Goal: Task Accomplishment & Management: Complete application form

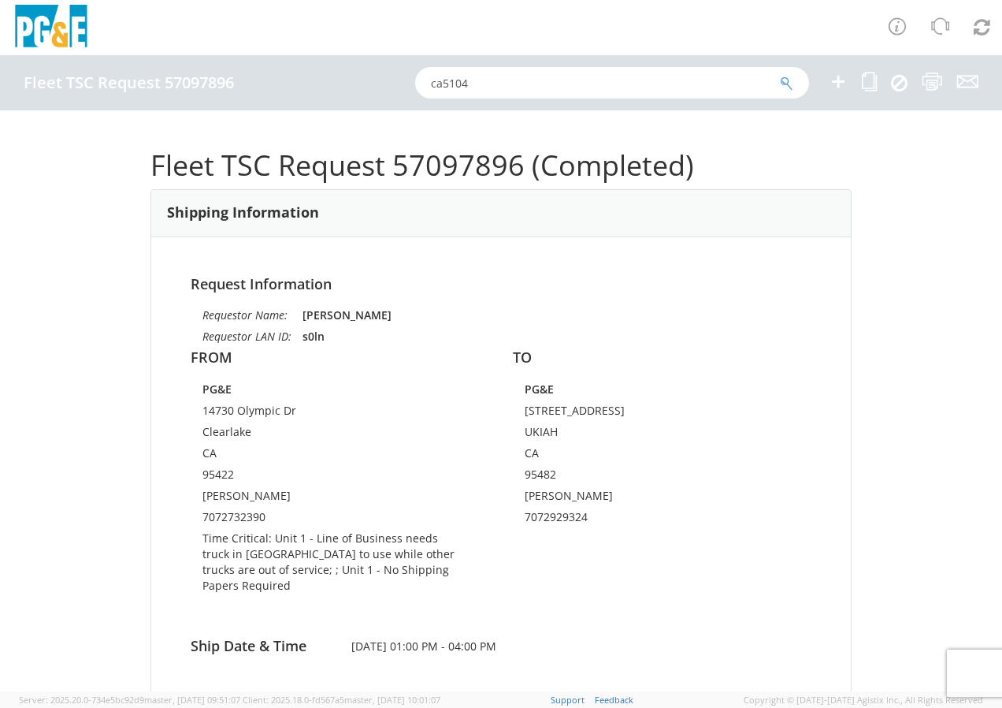
click at [787, 80] on icon "submit" at bounding box center [786, 83] width 13 height 14
checkbox input "false"
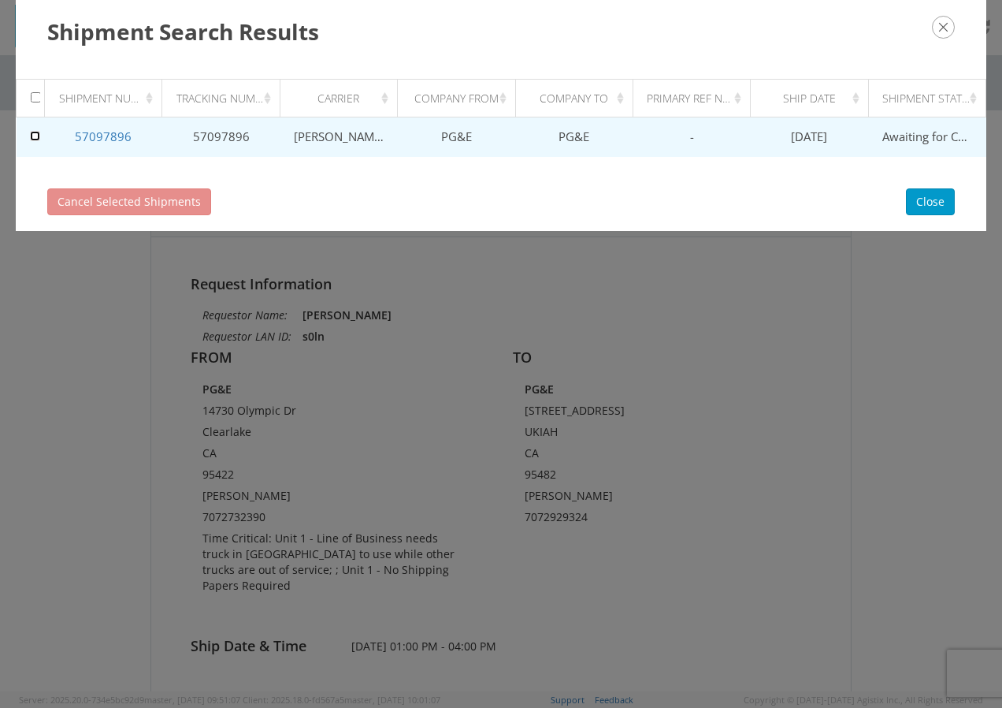
click at [35, 135] on input "checkbox" at bounding box center [35, 136] width 10 height 10
checkbox input "true"
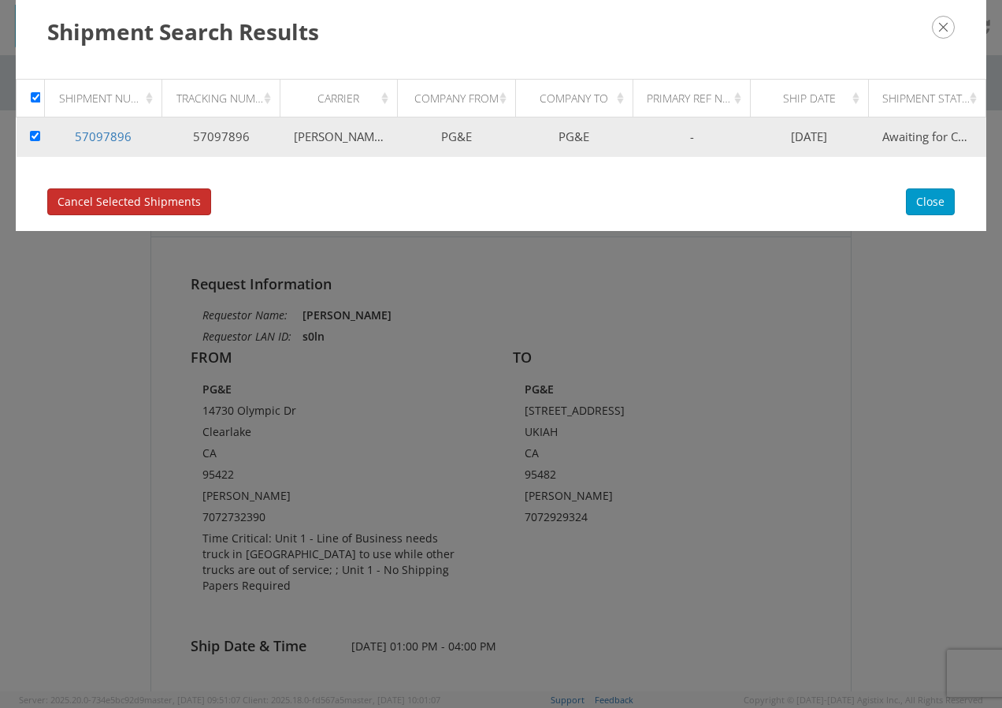
click at [141, 201] on span "Cancel Selected Shipments" at bounding box center [129, 201] width 143 height 15
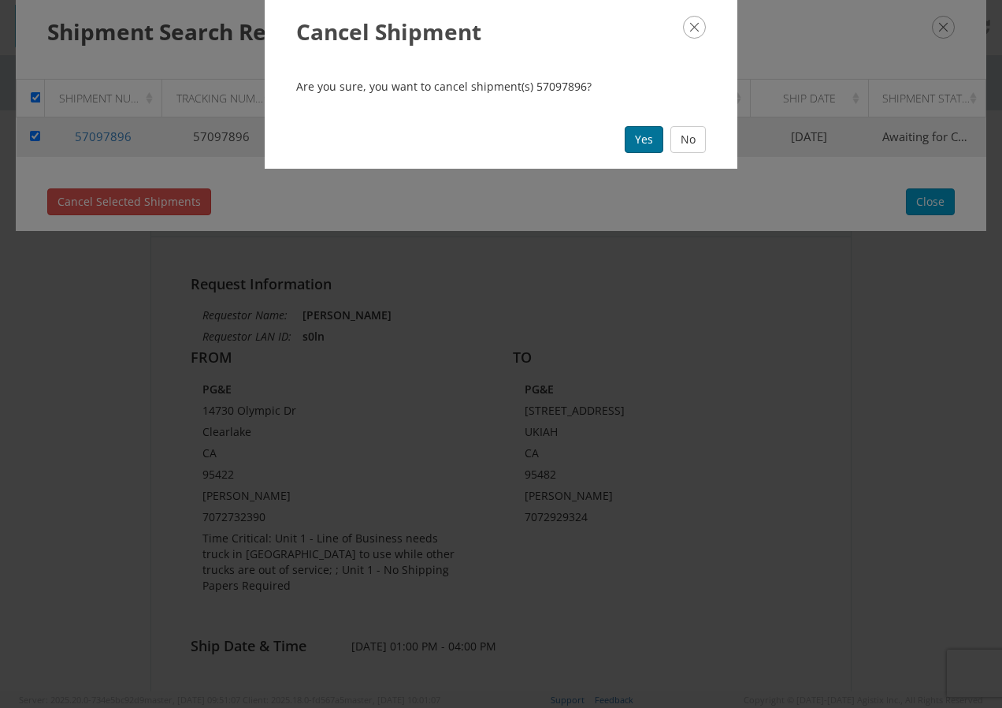
click at [639, 140] on button "Yes" at bounding box center [644, 139] width 39 height 27
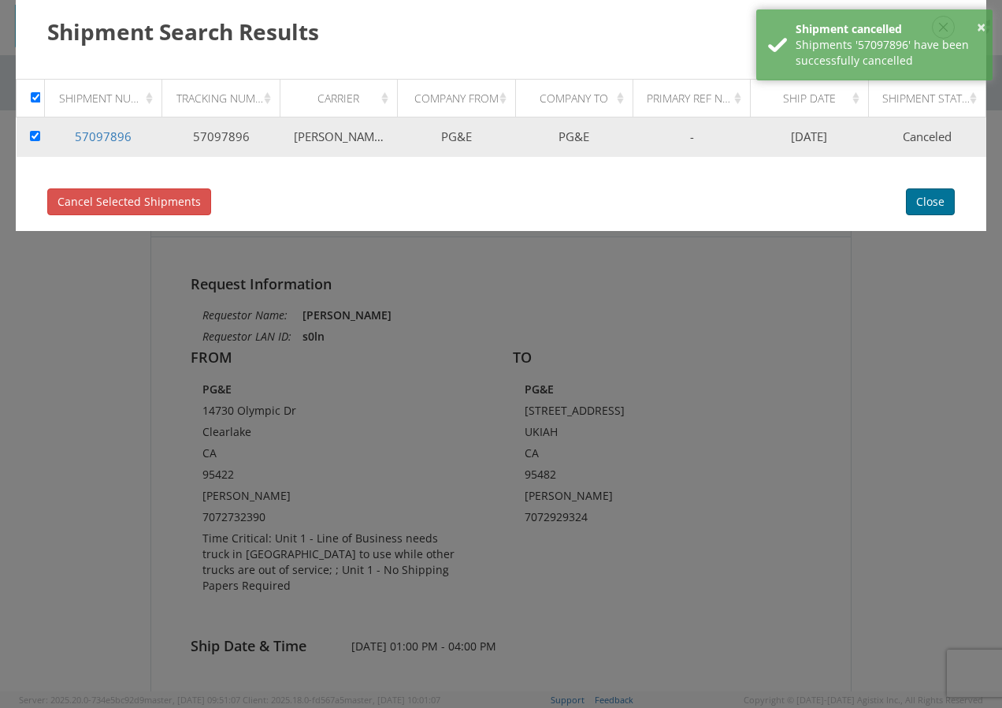
click at [931, 206] on button "Close" at bounding box center [930, 201] width 49 height 27
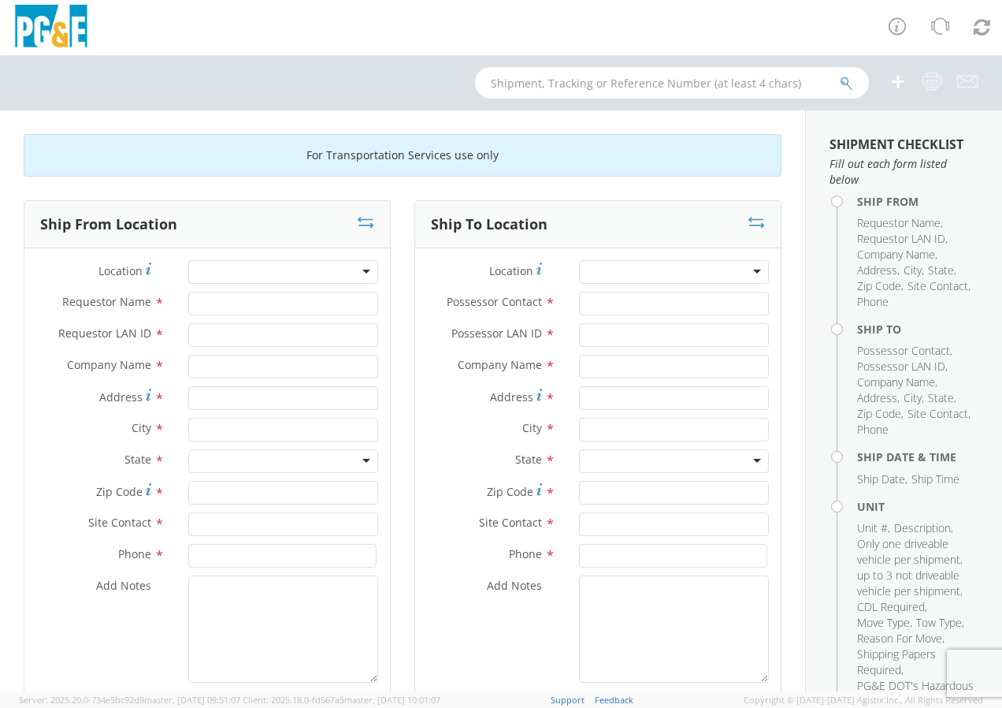
click at [356, 264] on div at bounding box center [283, 272] width 190 height 24
type input "lakeport"
type input "PG&E"
type input "1575 High St"
type input "[GEOGRAPHIC_DATA]"
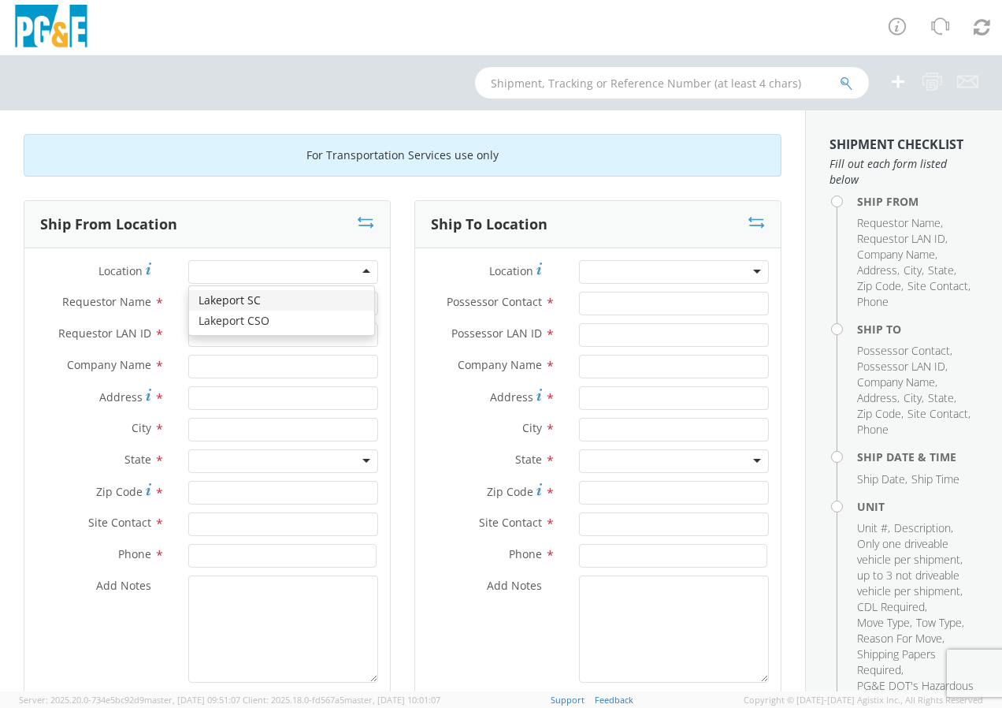
type input "95453"
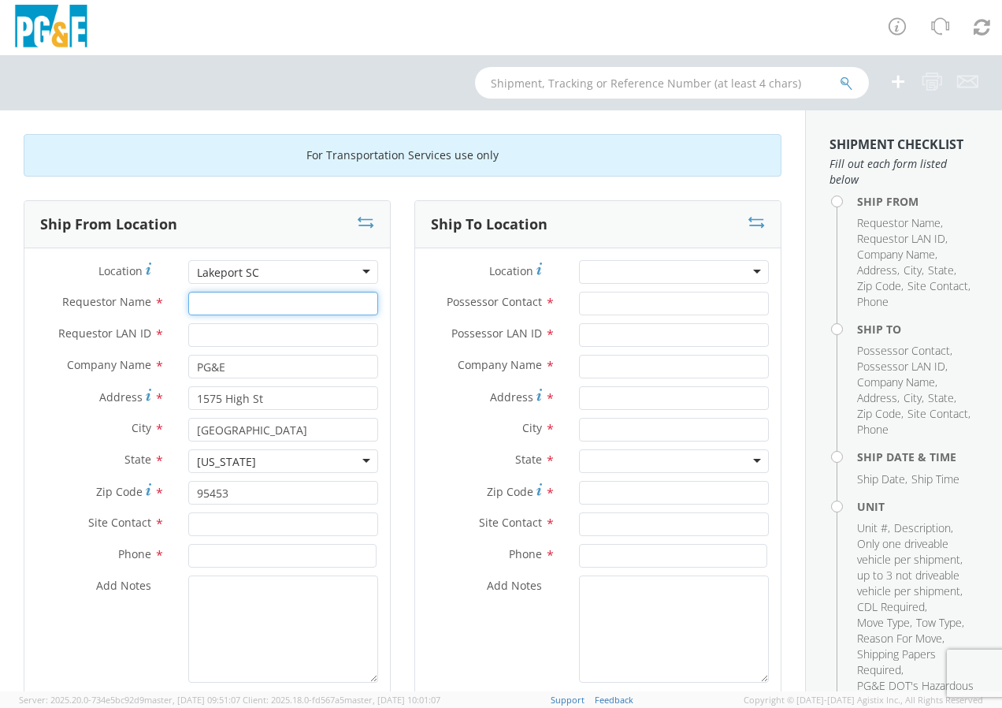
click at [239, 307] on input "Requestor Name *" at bounding box center [283, 304] width 190 height 24
type input "[PERSON_NAME]"
type input "s0ln"
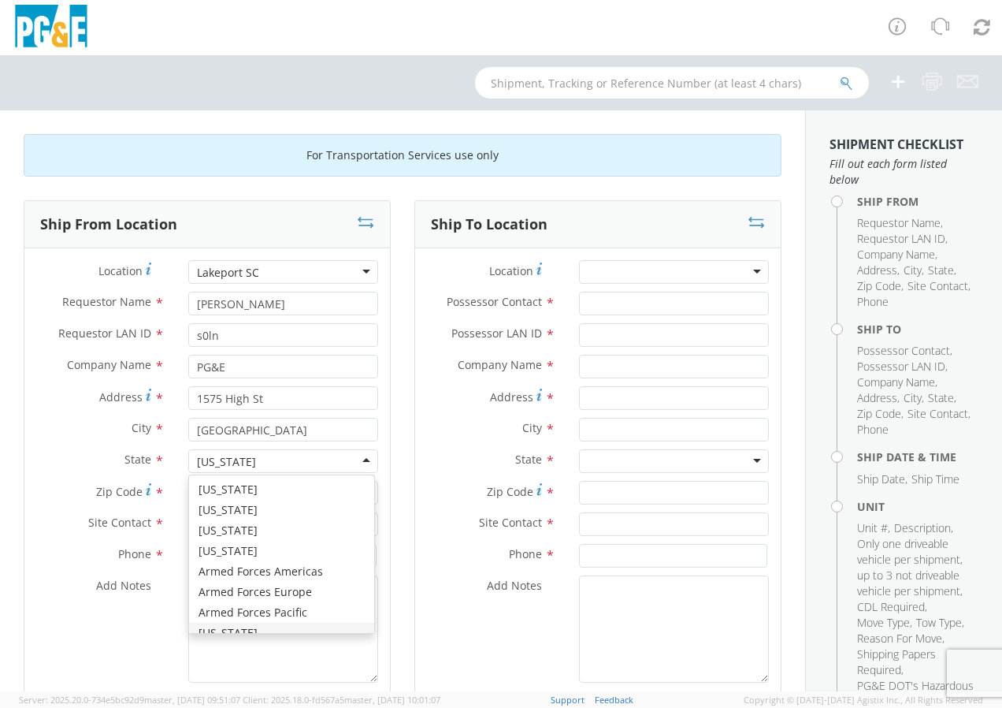
scroll to position [18, 0]
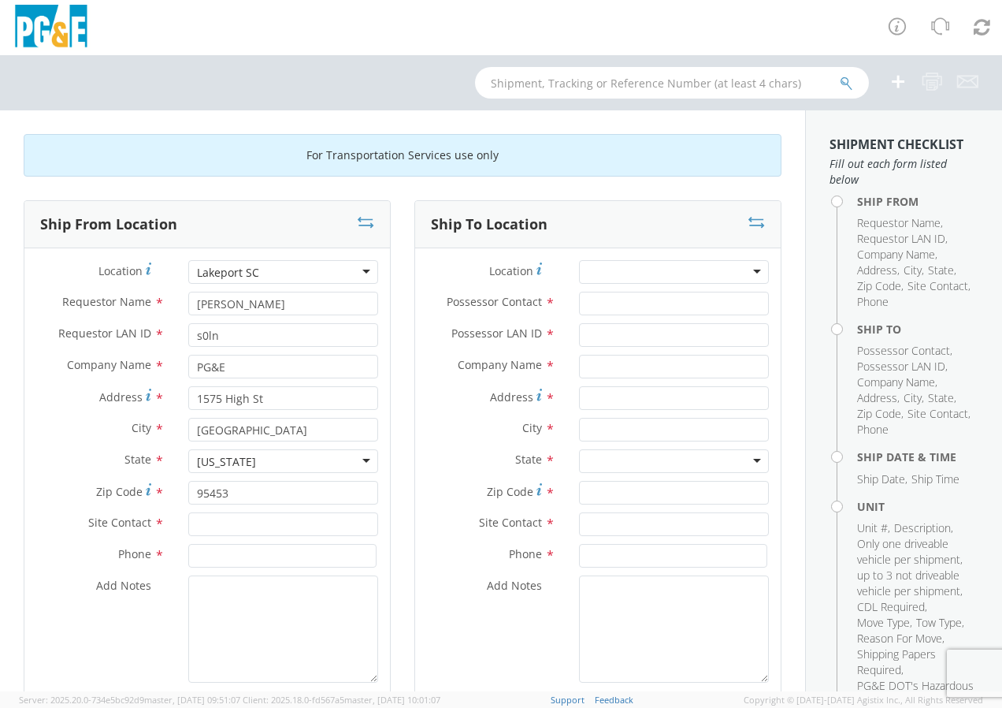
click at [649, 265] on div at bounding box center [674, 272] width 190 height 24
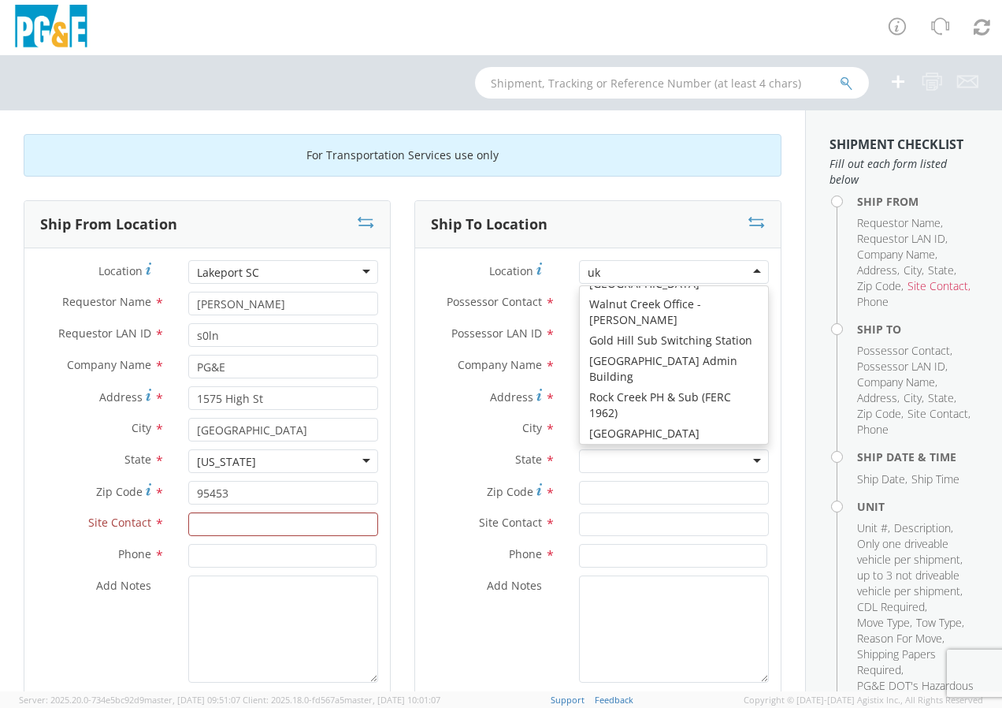
scroll to position [0, 0]
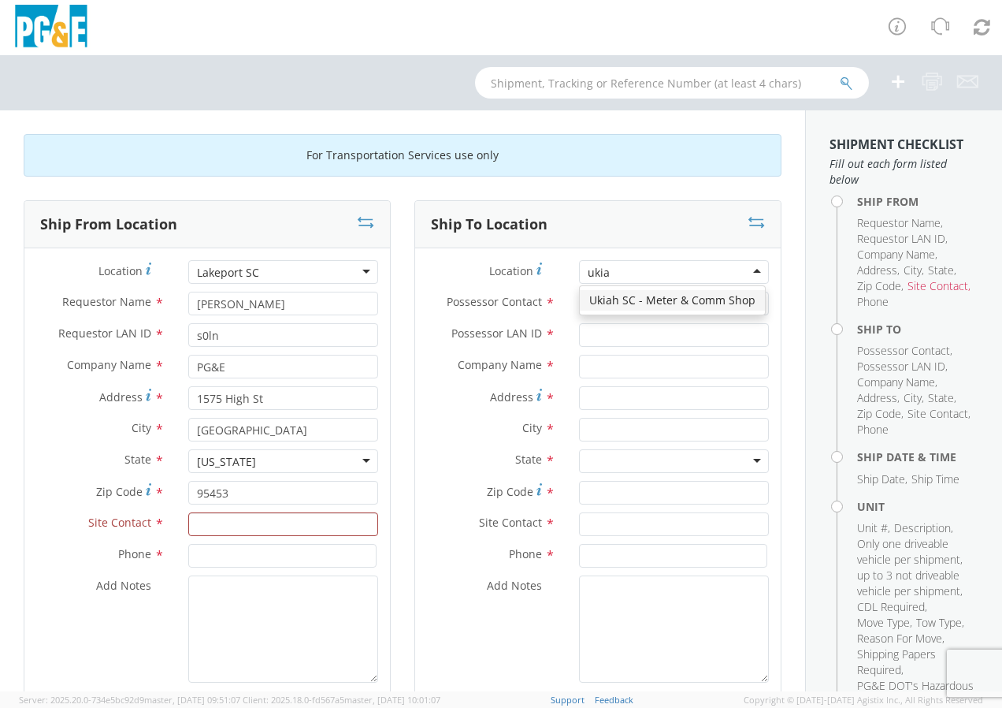
type input "ukiah"
type input "PG&E"
type input "[STREET_ADDRESS]"
type input "UKIAH"
type input "95482"
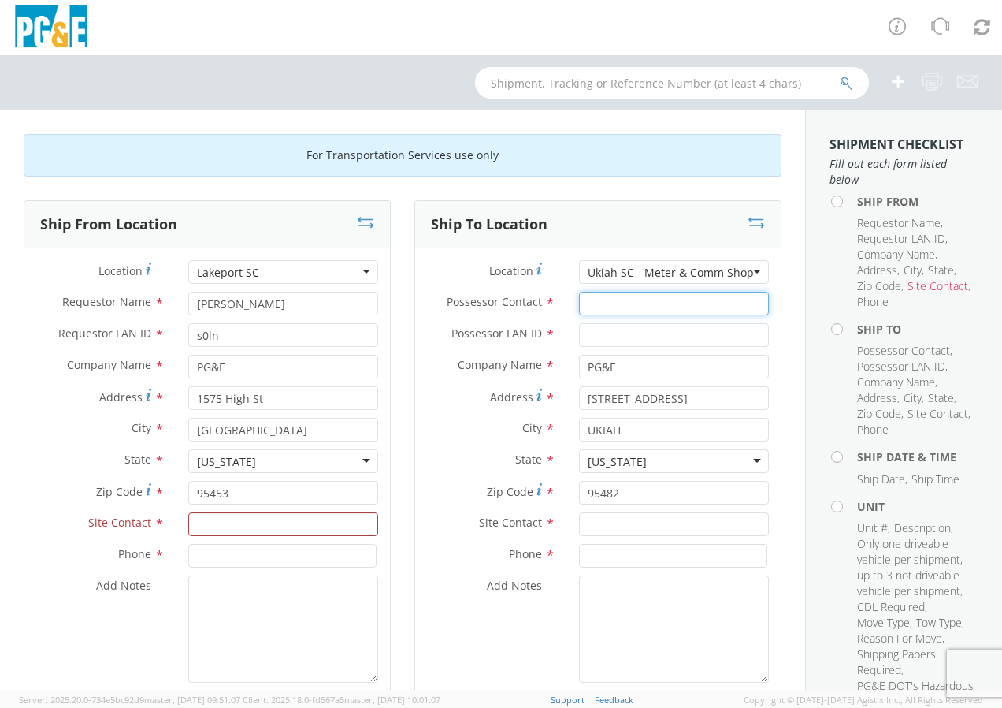
click at [647, 305] on input "Possessor Contact *" at bounding box center [674, 304] width 190 height 24
type input "[PERSON_NAME]"
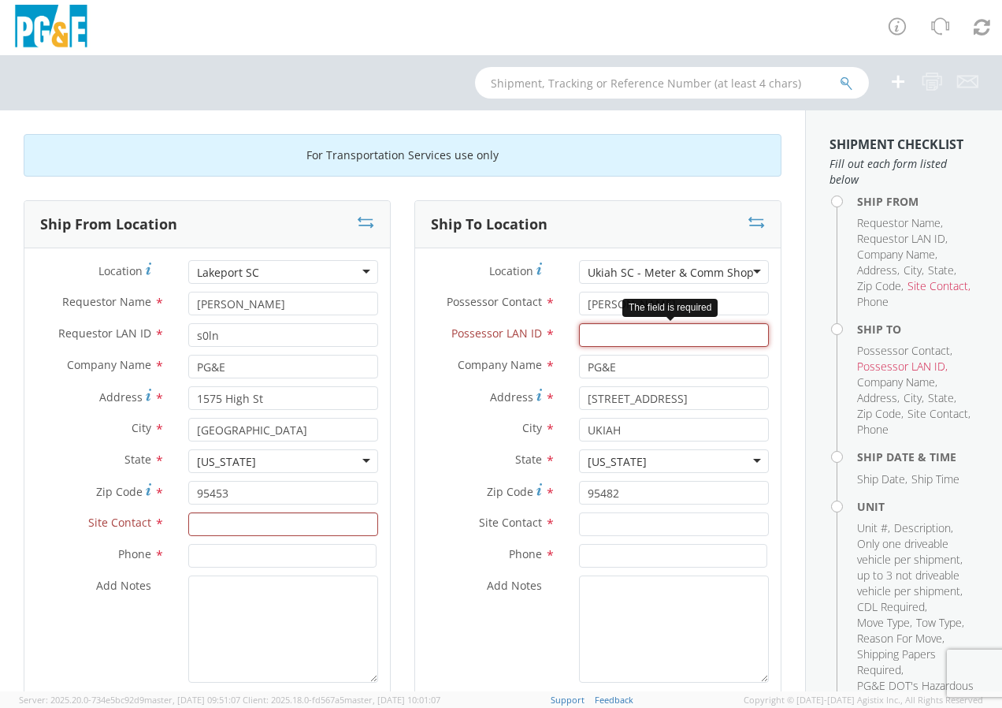
click at [617, 338] on input "Possessor LAN ID *" at bounding box center [674, 335] width 190 height 24
type input "MLS5"
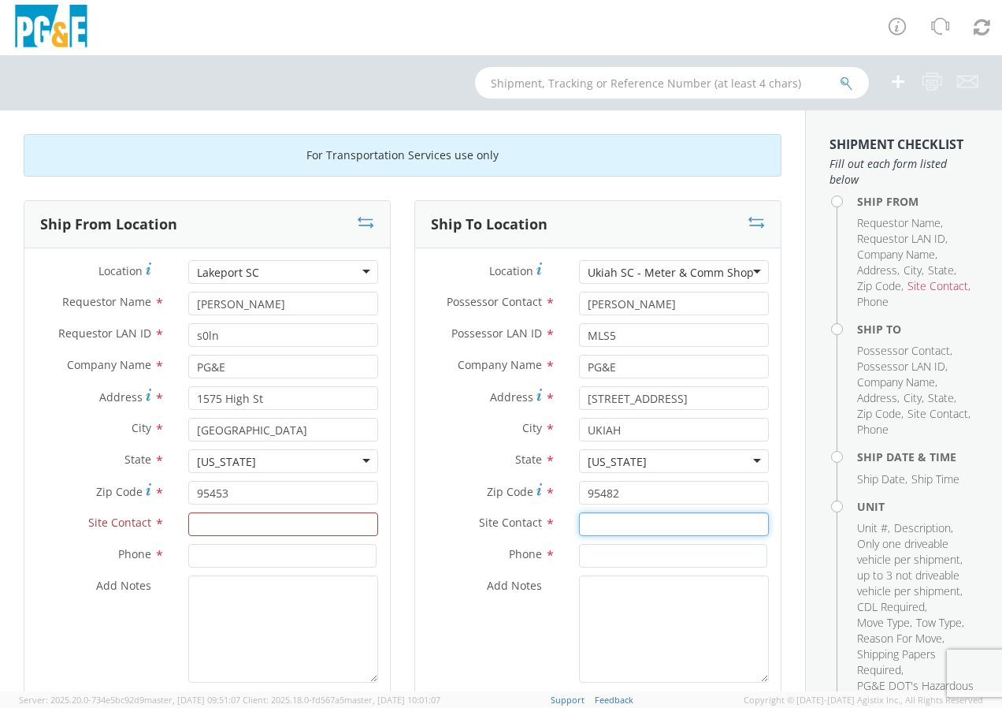
click at [634, 523] on input "text" at bounding box center [674, 524] width 190 height 24
click at [689, 519] on input "[PERSON_NAME]" at bounding box center [674, 524] width 190 height 24
click at [291, 506] on div "Ship From Location Location * [GEOGRAPHIC_DATA] [GEOGRAPHIC_DATA] [GEOGRAPHIC_D…" at bounding box center [403, 461] width 782 height 522
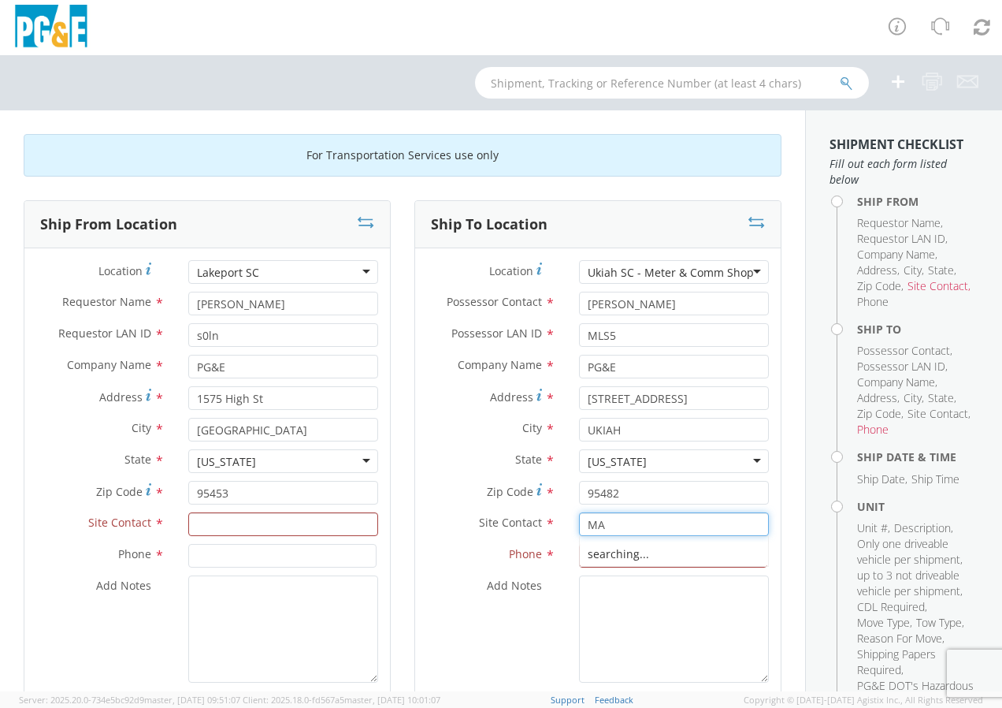
type input "M"
type input "m"
type input "[PERSON_NAME]"
click at [769, 660] on div "Ship To Location Location * [GEOGRAPHIC_DATA] SC - Meter & Comm Shop [GEOGRAPHI…" at bounding box center [597, 451] width 367 height 503
click at [633, 552] on input at bounding box center [673, 556] width 188 height 24
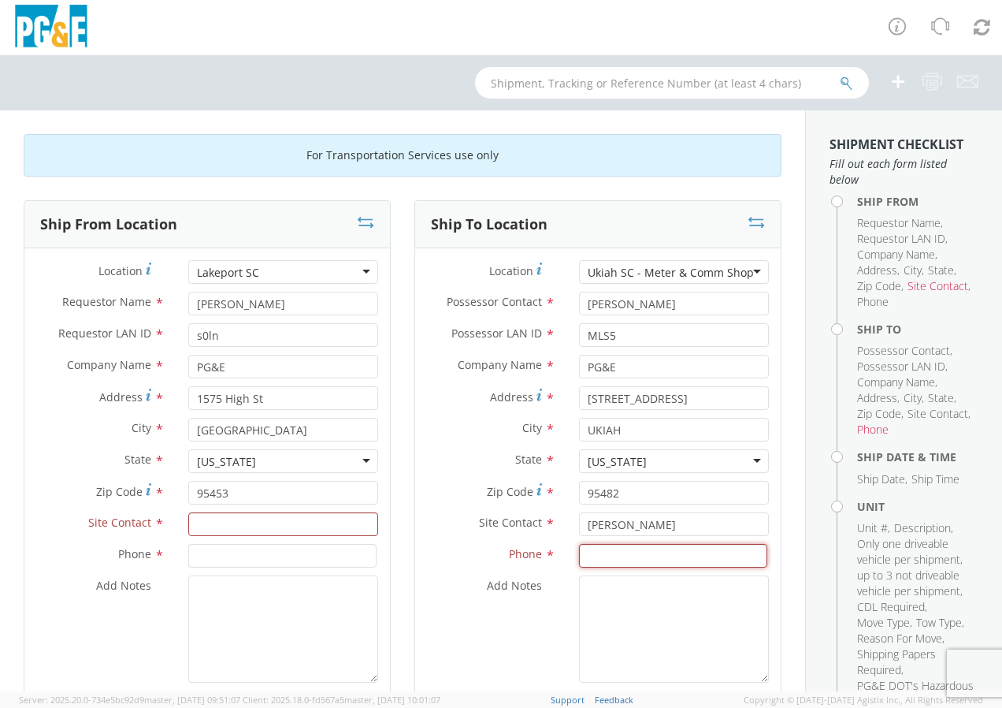
click at [599, 552] on input at bounding box center [673, 556] width 188 height 24
type input "7072929324"
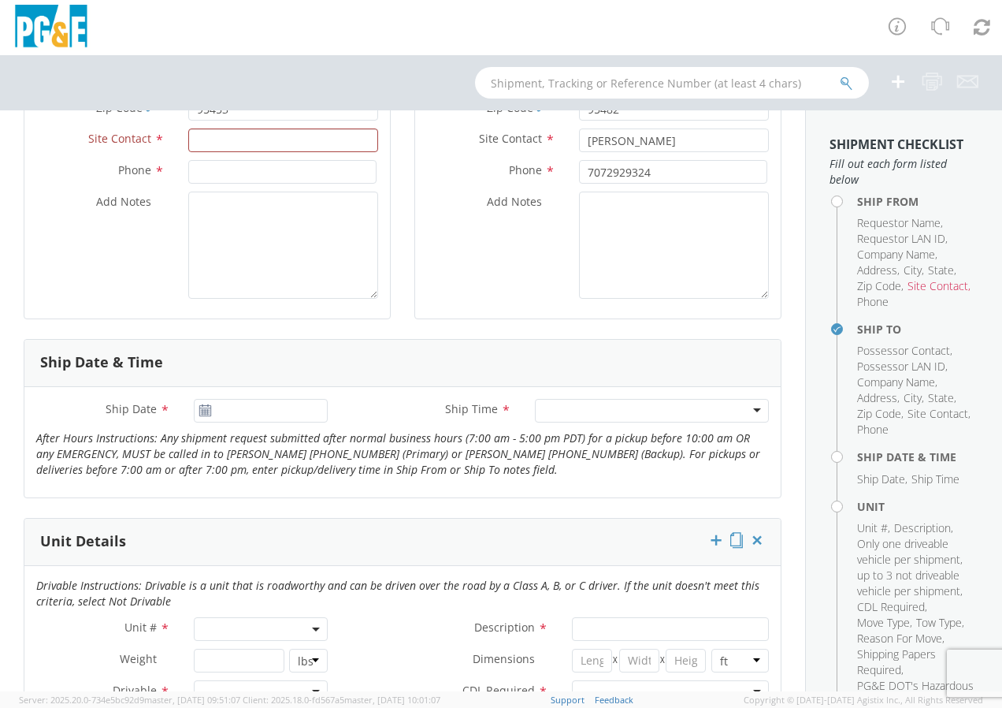
scroll to position [552, 0]
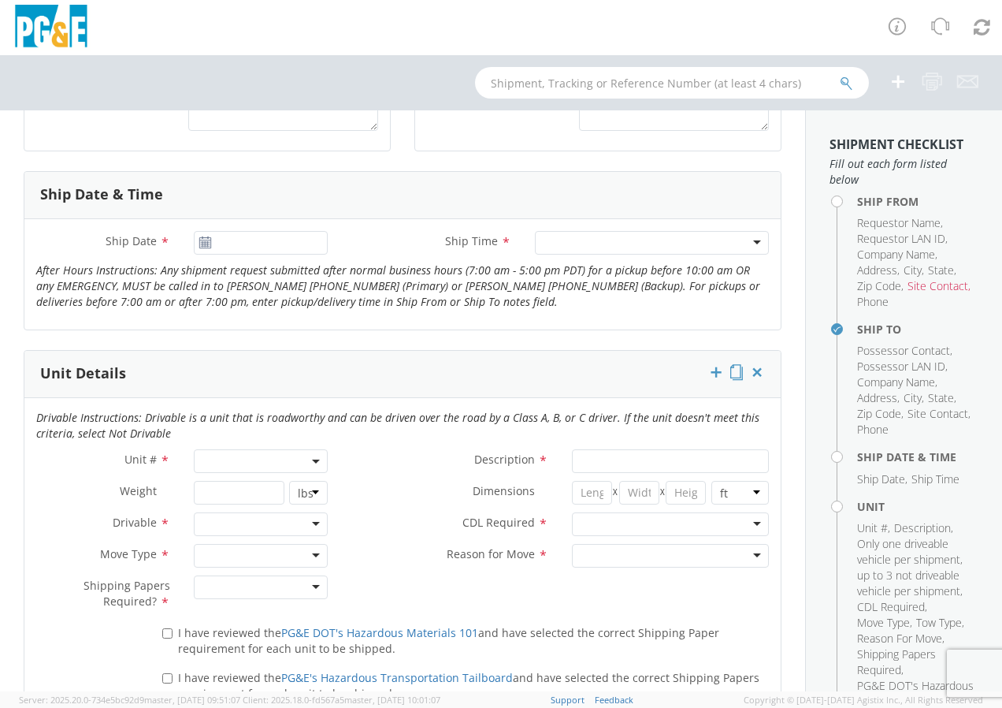
click at [275, 255] on div "Ship Date *" at bounding box center [181, 247] width 315 height 32
type input "[DATE]"
click at [262, 244] on input "[DATE]" at bounding box center [261, 243] width 134 height 24
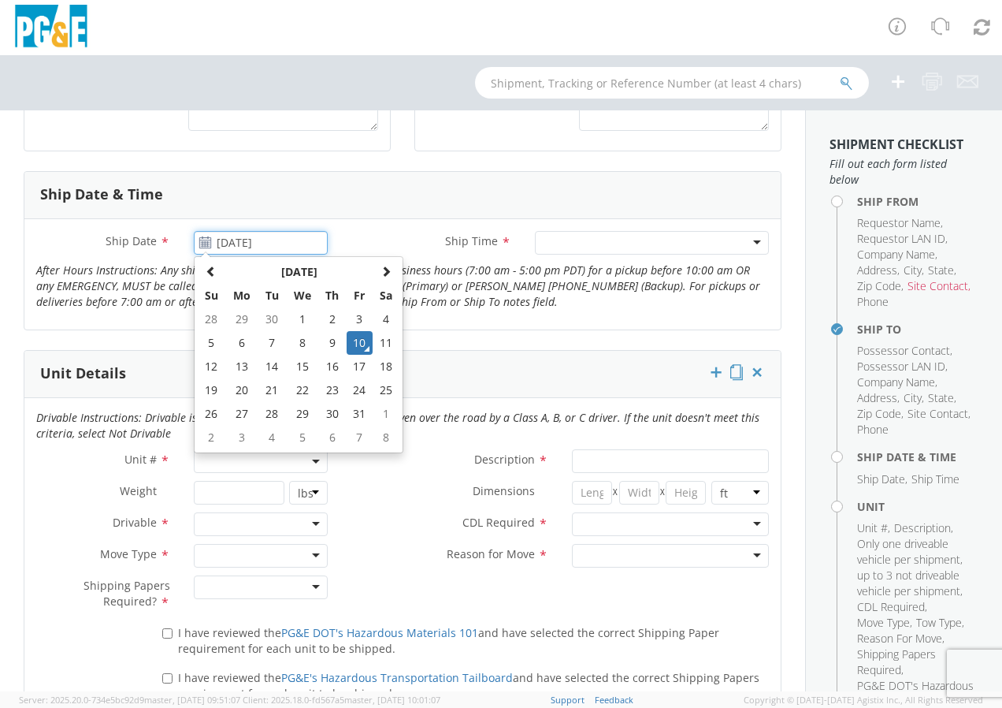
click at [361, 340] on td "10" at bounding box center [360, 343] width 27 height 24
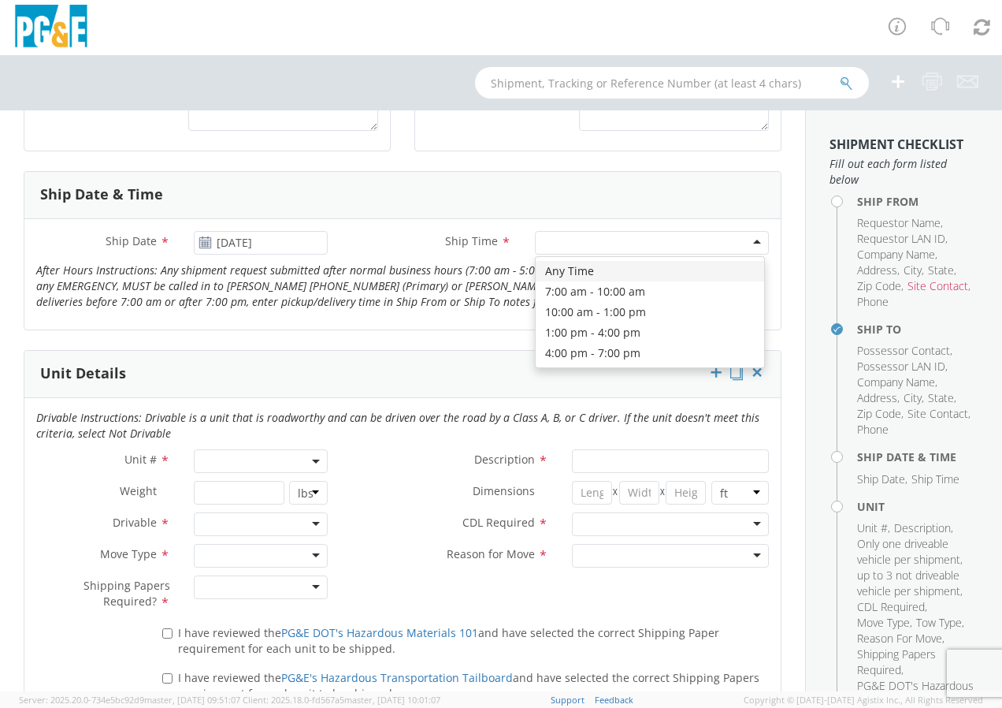
click at [567, 244] on div at bounding box center [652, 243] width 234 height 24
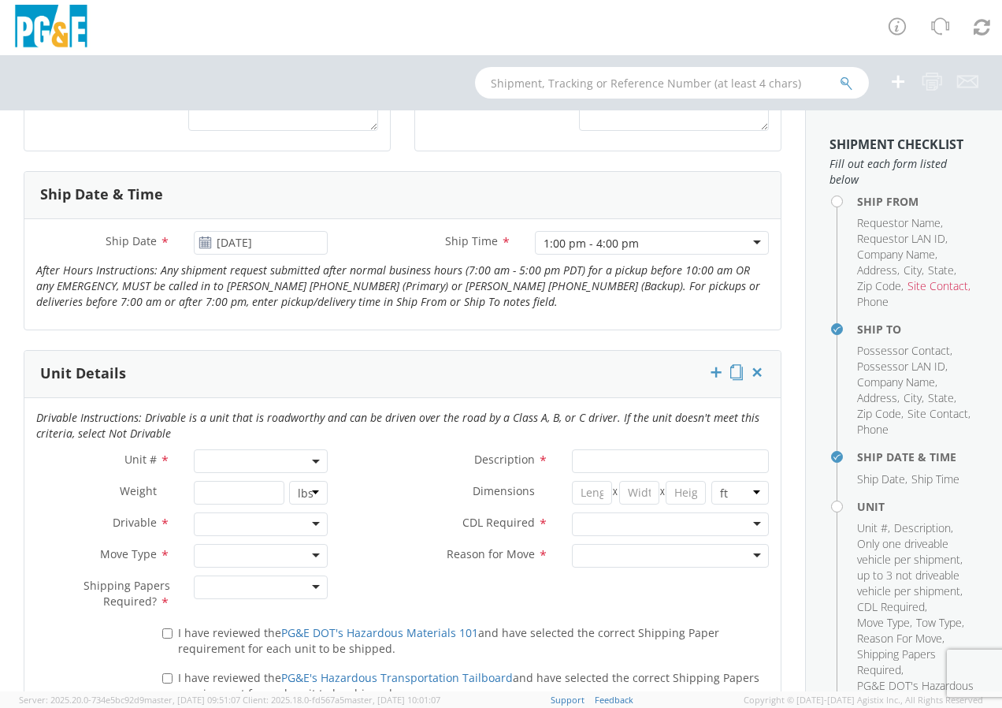
click at [511, 306] on p "After Hours Instructions: Any shipment request submitted after normal business …" at bounding box center [402, 285] width 756 height 47
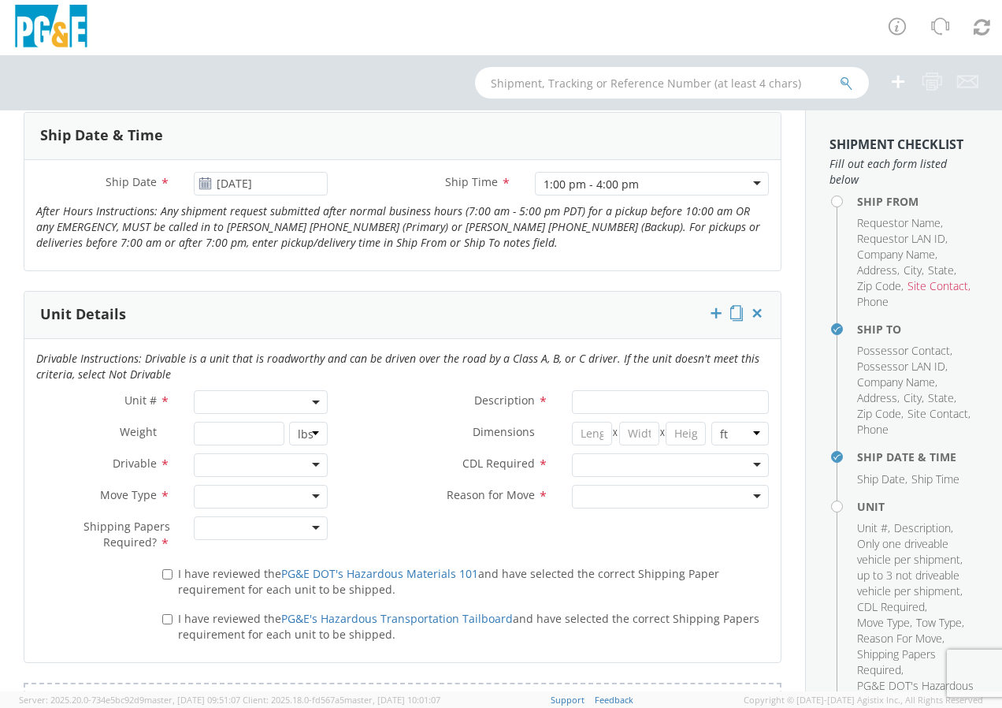
scroll to position [709, 0]
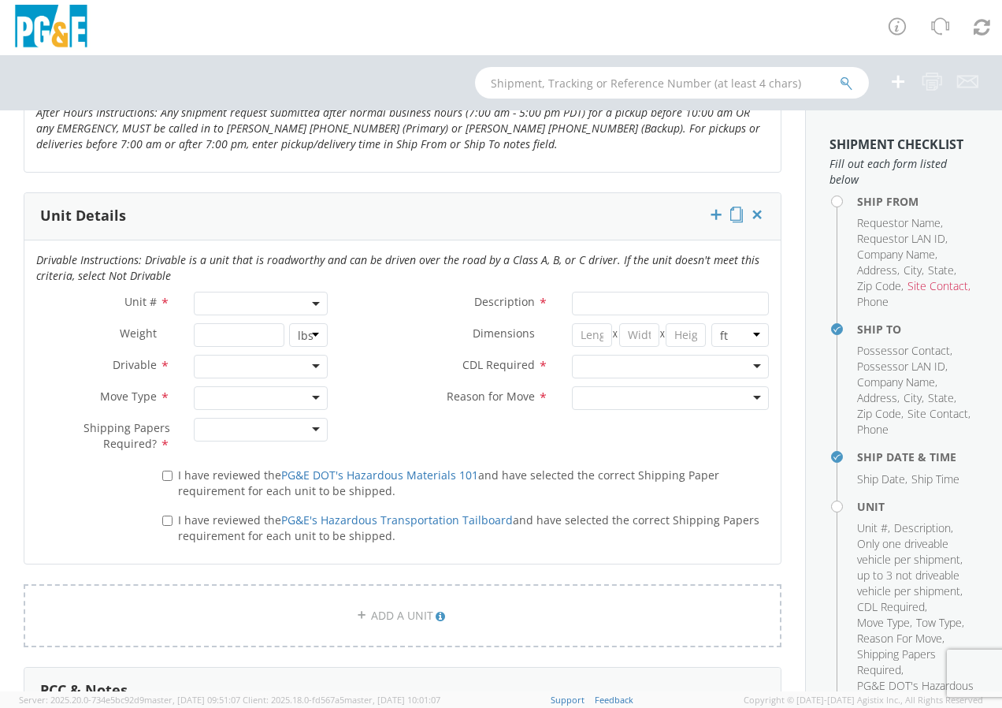
click at [241, 304] on span at bounding box center [261, 304] width 134 height 24
click at [248, 321] on input "search" at bounding box center [260, 330] width 124 height 24
type input "n"
type input "b41539"
type input "TRUCK; TROUBLE W/AERIAL 4X4"
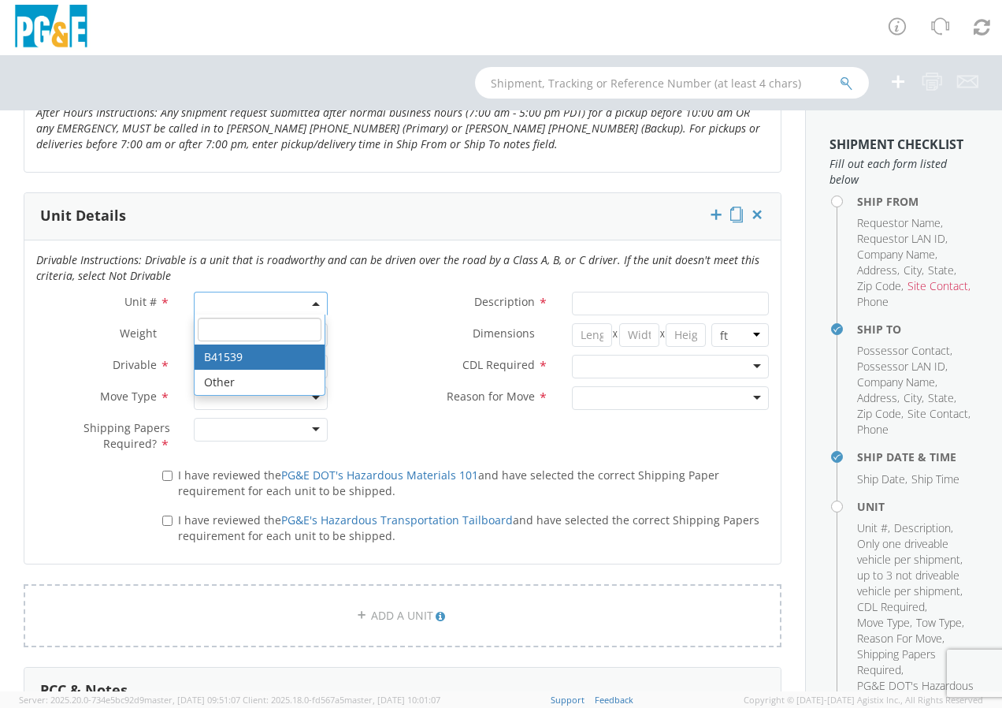
type input "18000"
select select "B41539"
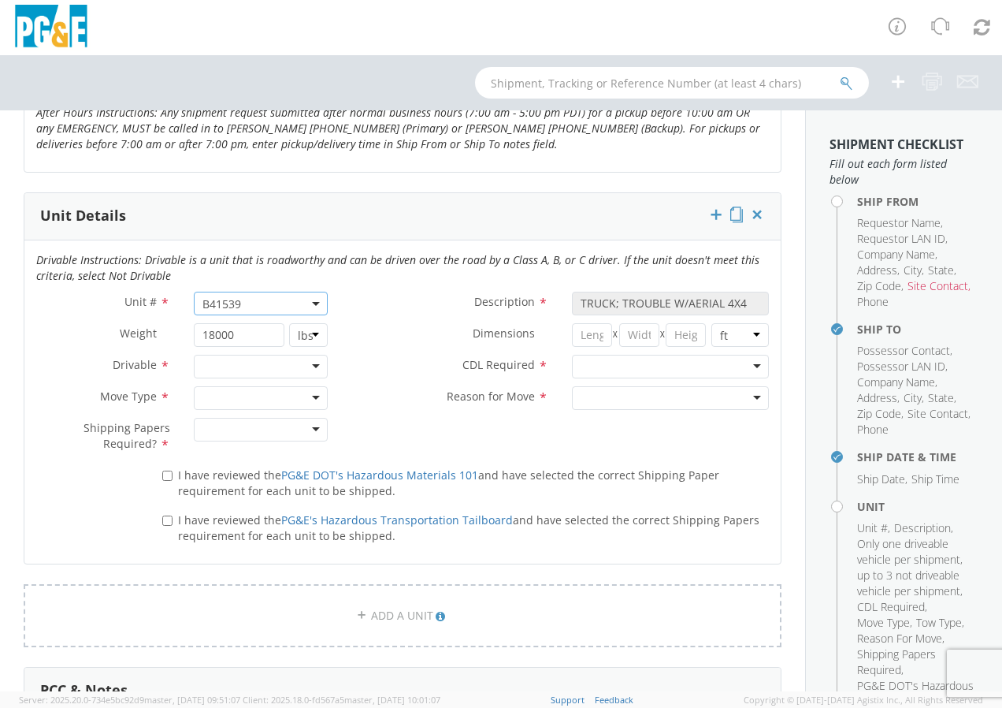
click at [413, 299] on label "Description *" at bounding box center [450, 302] width 221 height 20
click at [639, 375] on div at bounding box center [670, 367] width 197 height 24
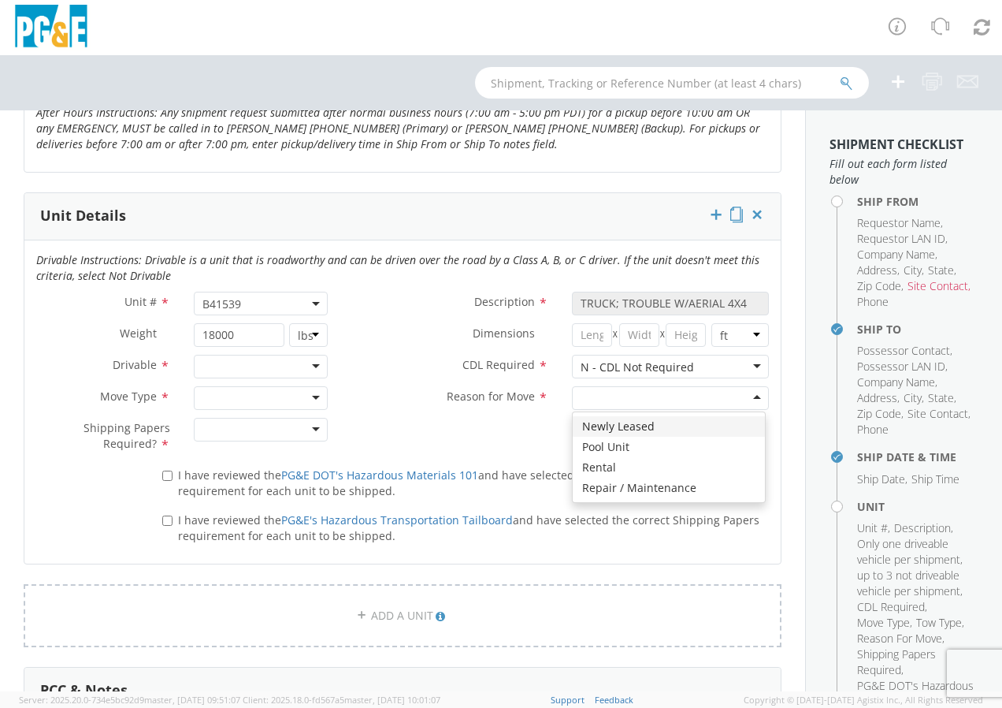
click at [608, 395] on div at bounding box center [670, 398] width 197 height 24
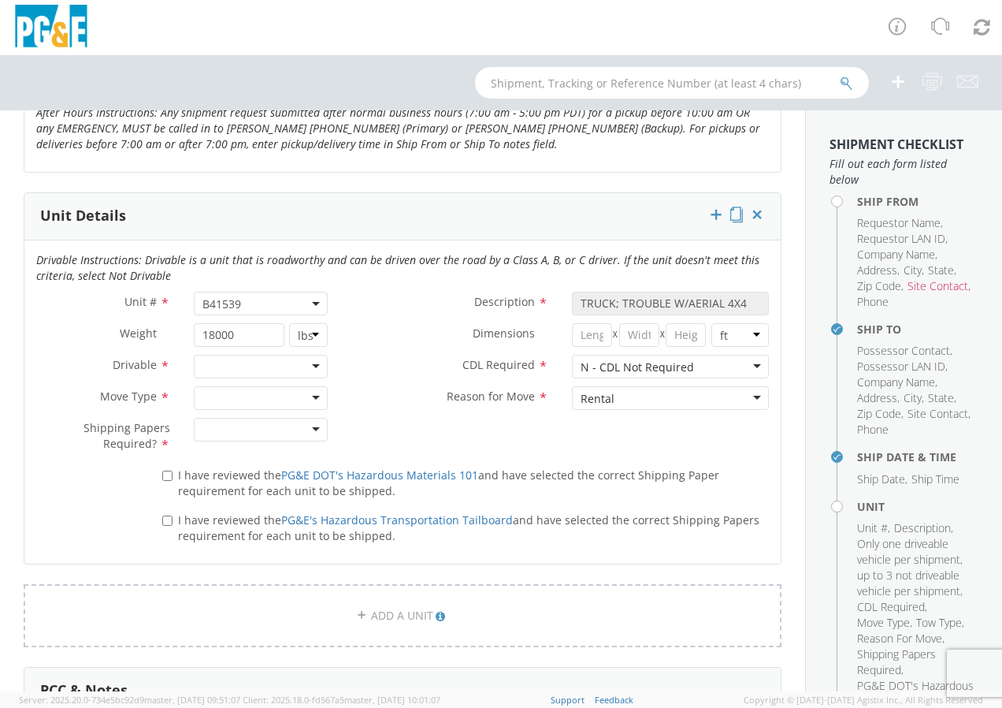
click at [310, 392] on div at bounding box center [261, 398] width 134 height 24
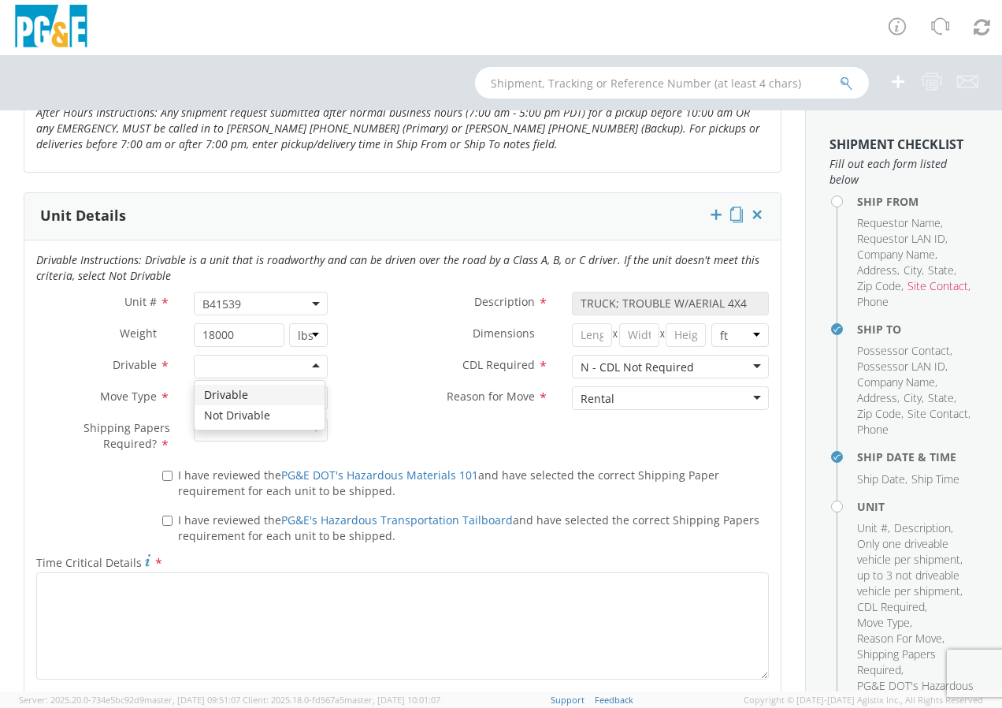
click at [295, 374] on div at bounding box center [261, 367] width 134 height 24
click at [307, 432] on div at bounding box center [261, 430] width 134 height 24
click at [611, 402] on div "Rental" at bounding box center [670, 398] width 197 height 24
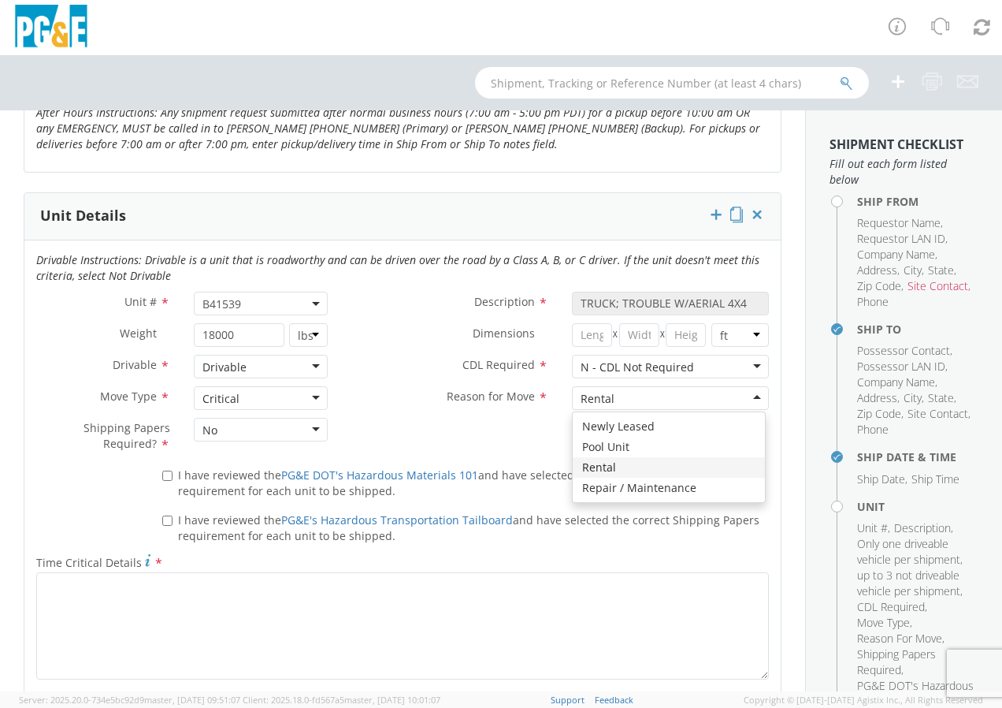
click at [629, 472] on div "Drivable Instructions: Drivable is a unit that is roadworthy and can be driven …" at bounding box center [402, 469] width 756 height 459
click at [364, 439] on div "Unit # * B41539 B41539 Description * TRUCK; TROUBLE W/AERIAL 4X4 Weight * 18000…" at bounding box center [402, 377] width 756 height 170
click at [169, 475] on input "I have reviewed the PG&E DOT's Hazardous Materials 101 and have selected the co…" at bounding box center [167, 475] width 10 height 10
checkbox input "true"
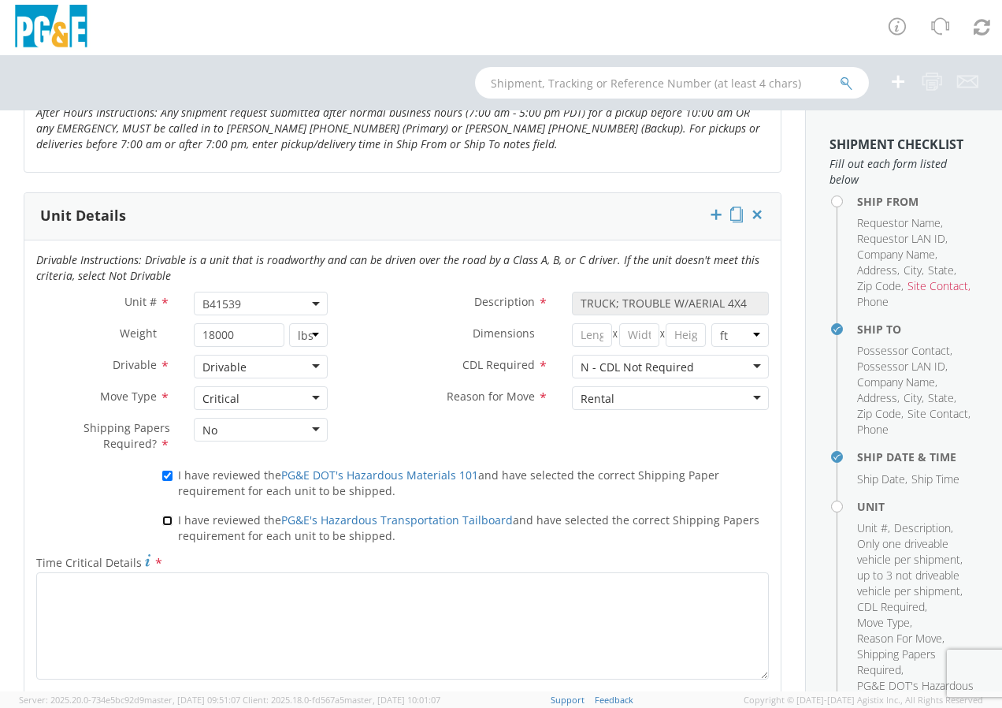
click at [165, 522] on input "I have reviewed the PG&E's Hazardous Transportation Tailboard and have selected…" at bounding box center [167, 520] width 10 height 10
checkbox input "true"
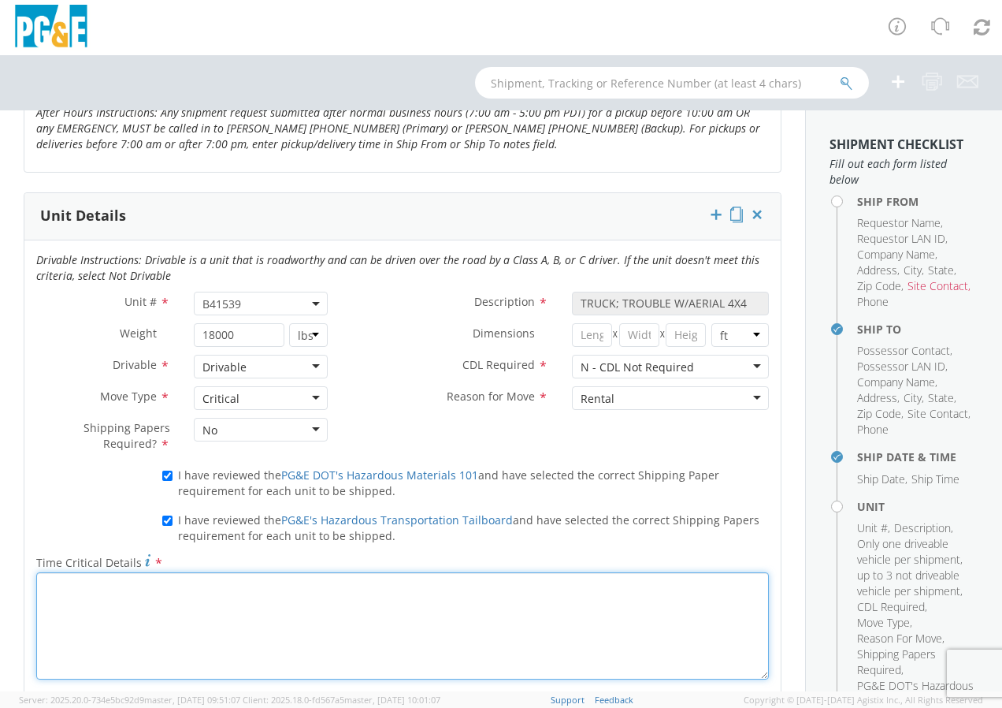
click at [117, 634] on textarea "Time Critical Details *" at bounding box center [402, 625] width 733 height 107
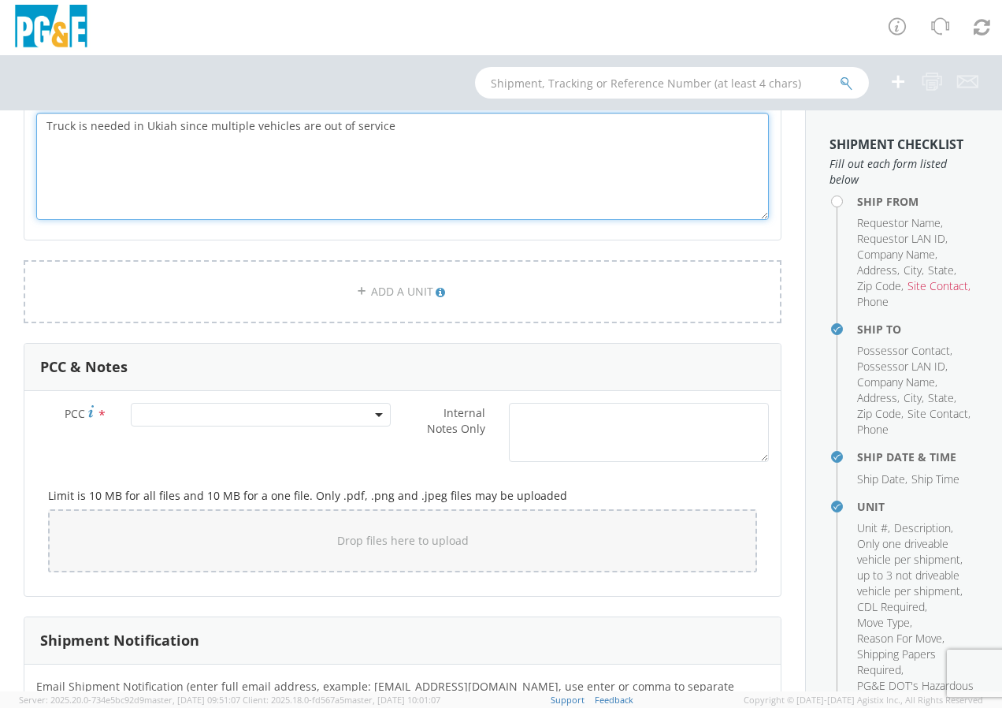
scroll to position [1182, 0]
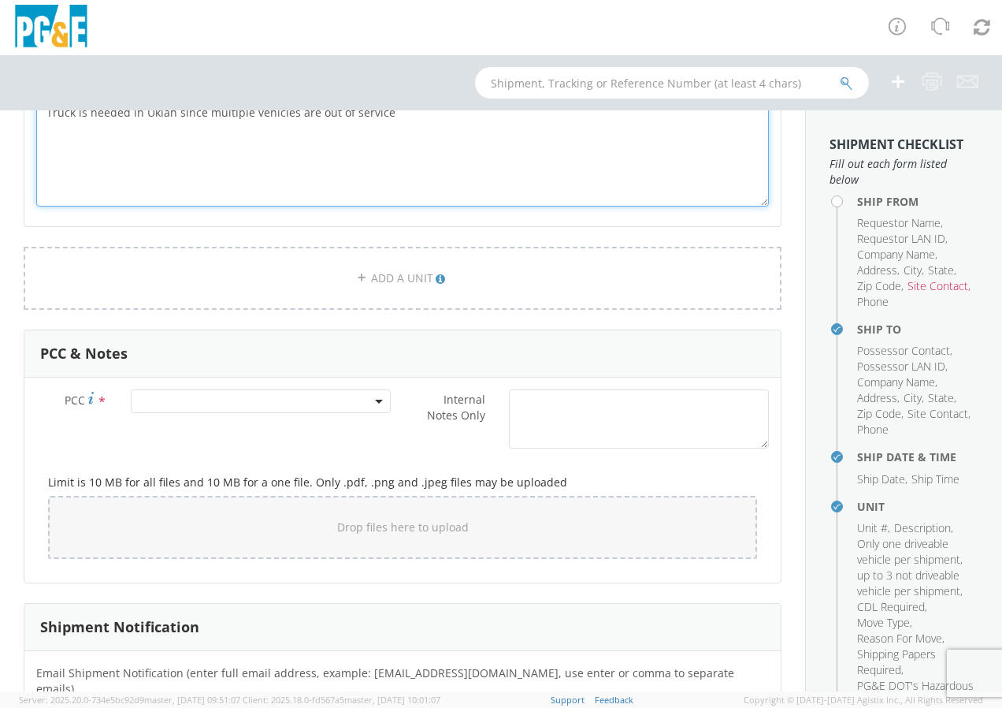
type textarea "Truck is needed in Ukiah since multiple vehicles are out of service"
click at [214, 400] on span at bounding box center [261, 401] width 260 height 24
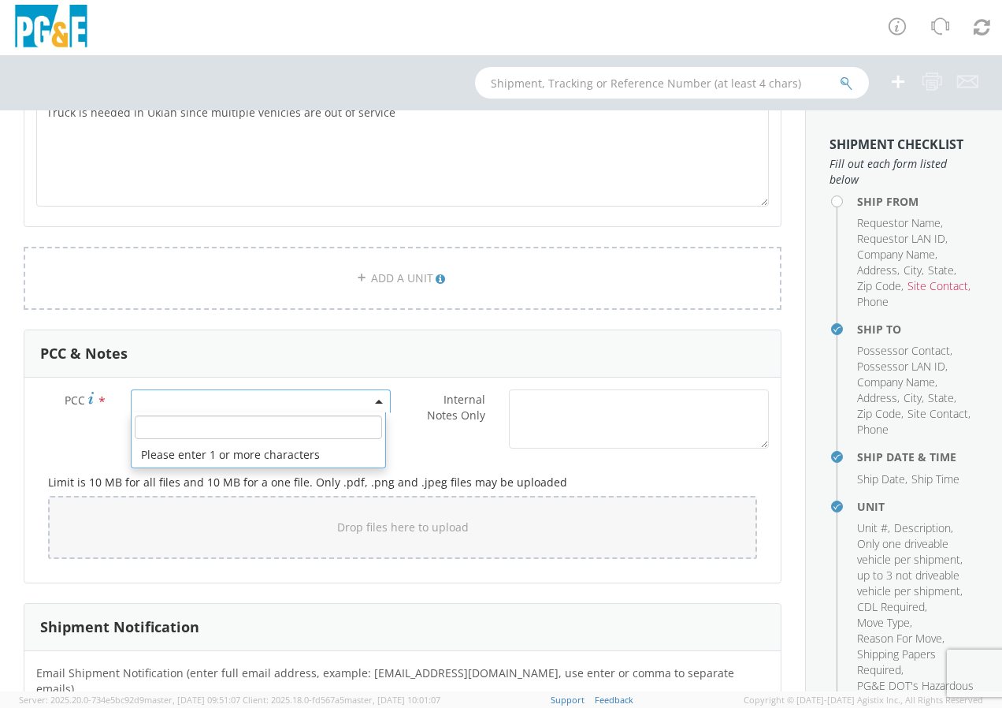
click at [245, 433] on input "number" at bounding box center [258, 427] width 247 height 24
type input "15551"
click at [444, 444] on div "Internal Notes Only *" at bounding box center [592, 418] width 378 height 59
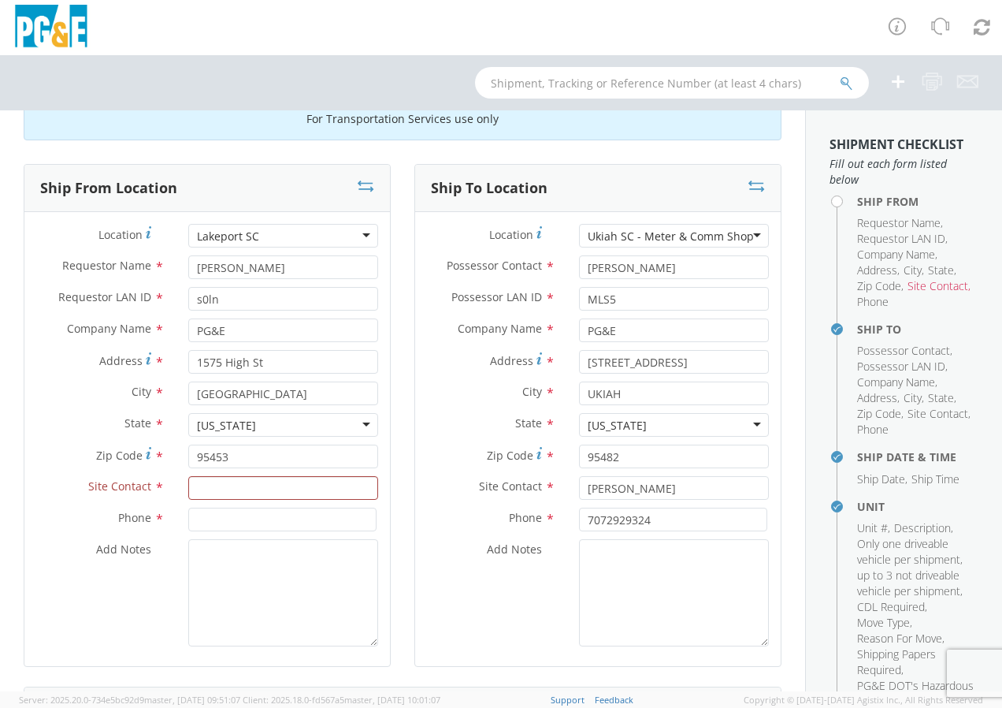
scroll to position [0, 0]
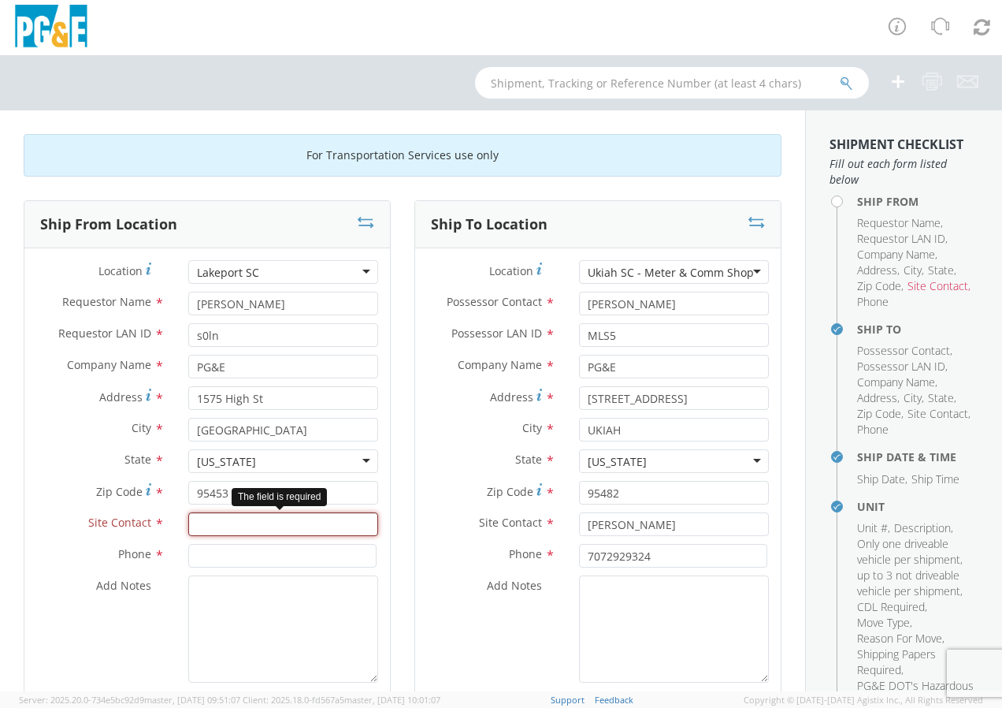
click at [208, 523] on input "text" at bounding box center [283, 524] width 190 height 24
click at [522, 85] on input "text" at bounding box center [672, 83] width 394 height 32
click at [228, 522] on input "text" at bounding box center [283, 524] width 190 height 24
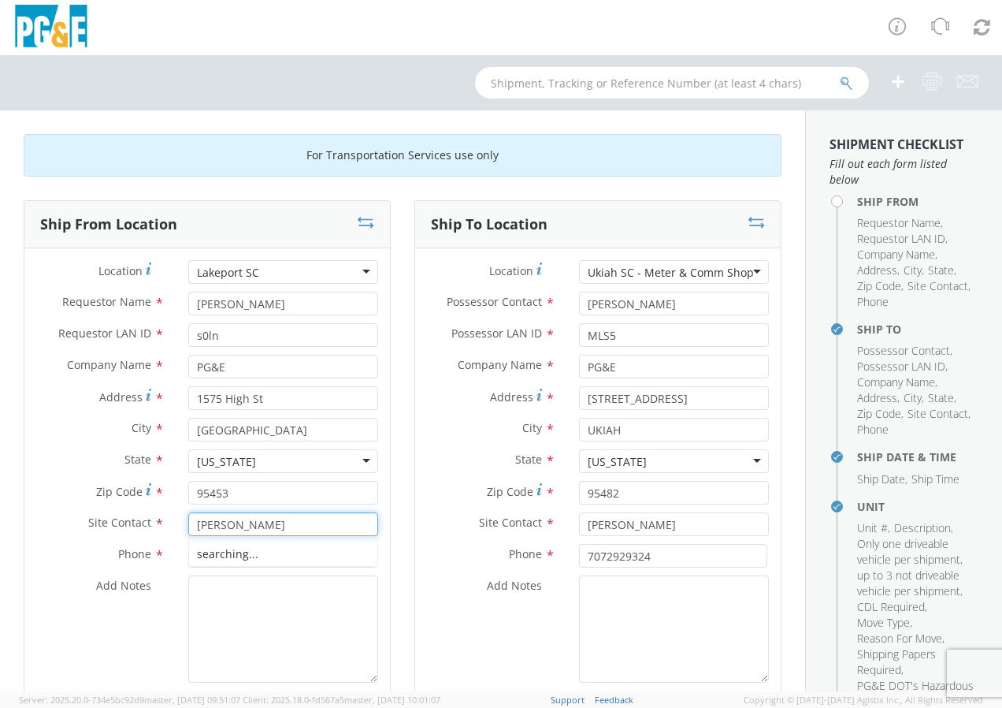
type input "[PERSON_NAME]"
click at [229, 550] on input at bounding box center [282, 556] width 188 height 24
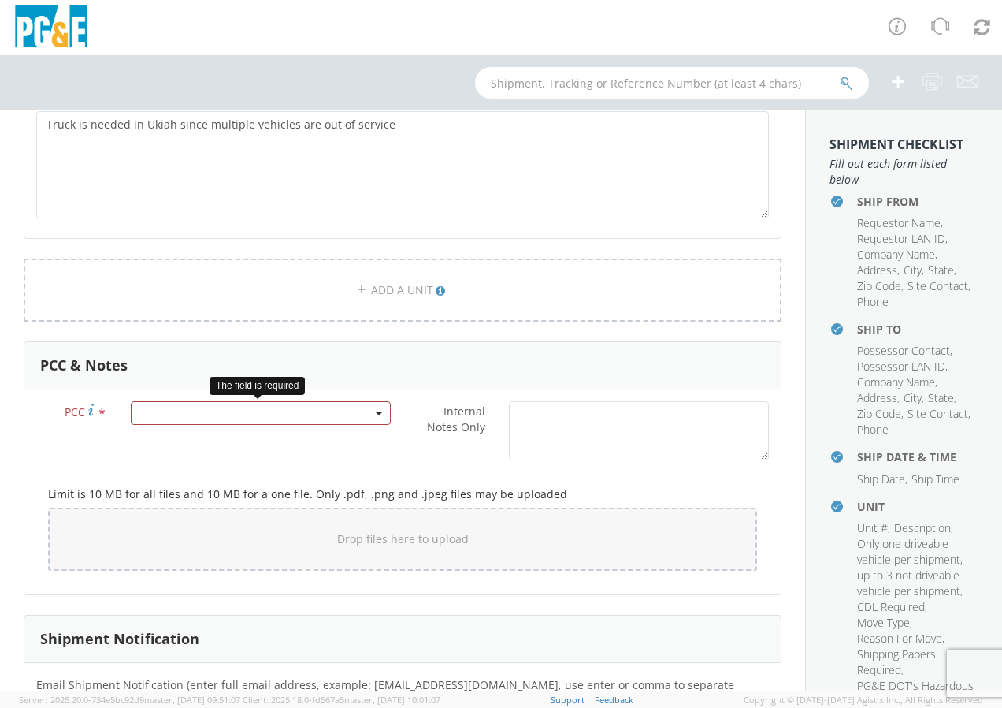
scroll to position [1182, 0]
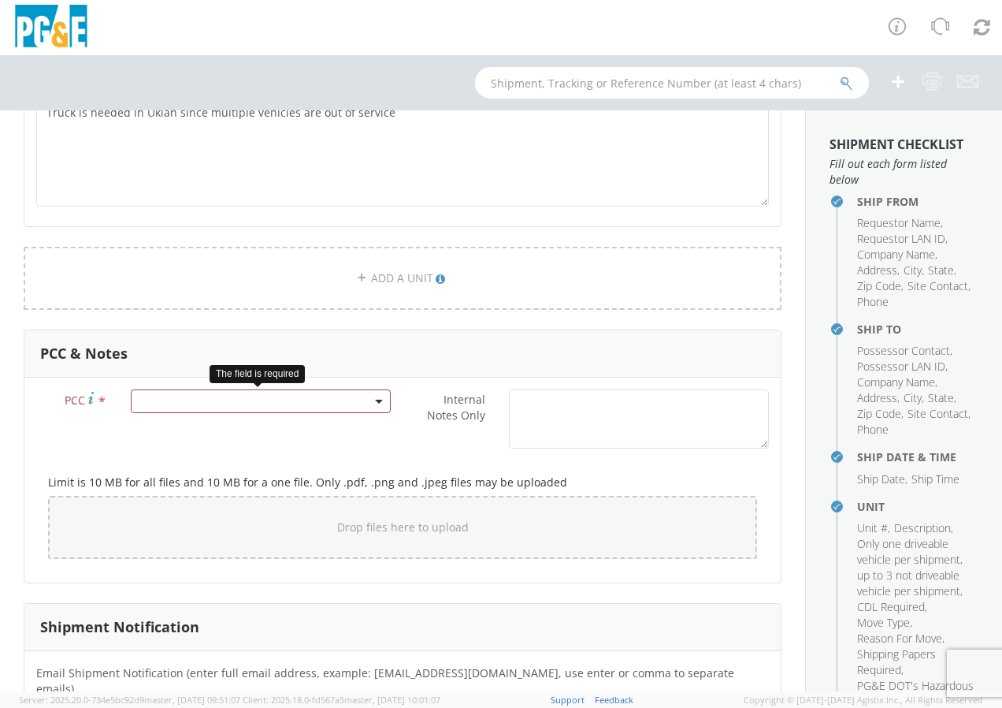
type input "7072732390"
click at [241, 408] on span at bounding box center [261, 401] width 260 height 24
click at [199, 429] on input "number" at bounding box center [258, 427] width 247 height 24
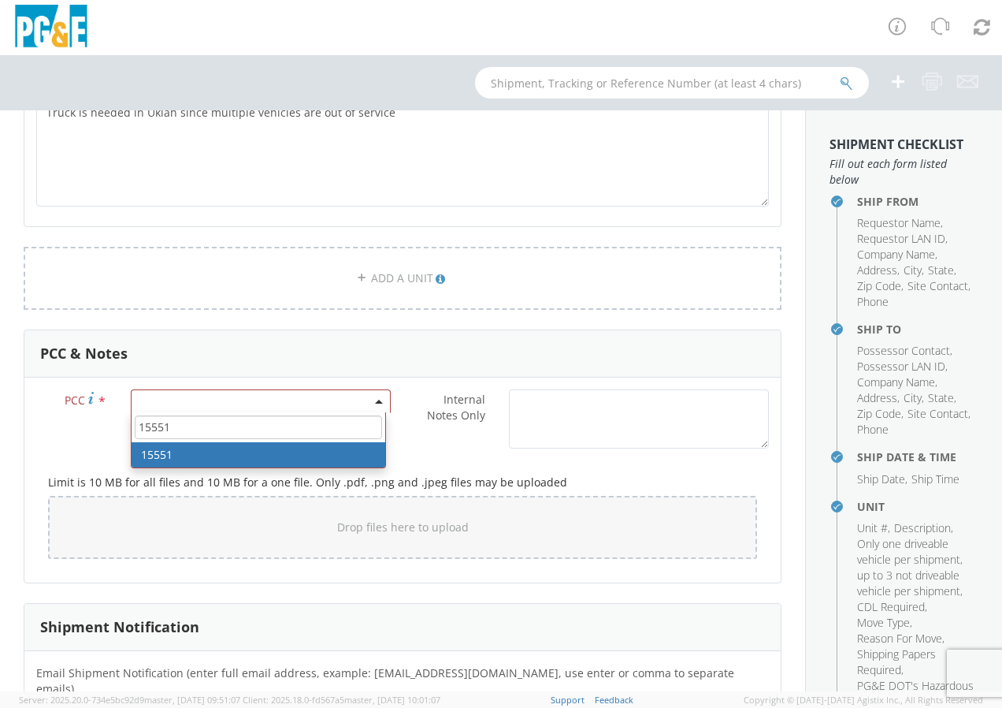
type input "15551"
select select "15551"
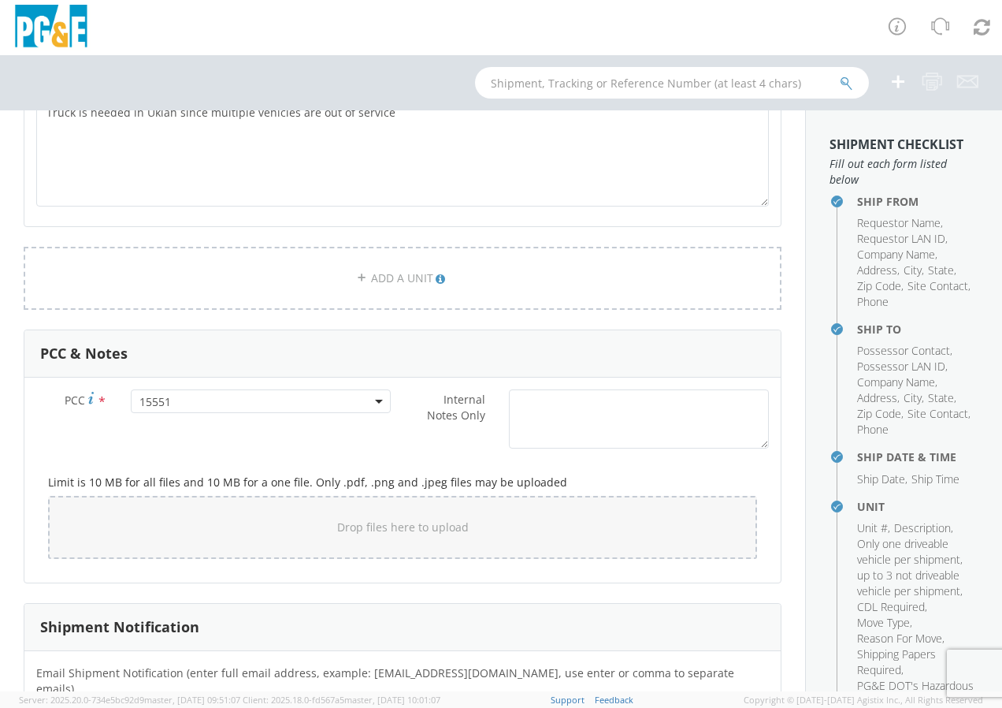
click at [453, 452] on div "Internal Notes Only *" at bounding box center [592, 422] width 378 height 67
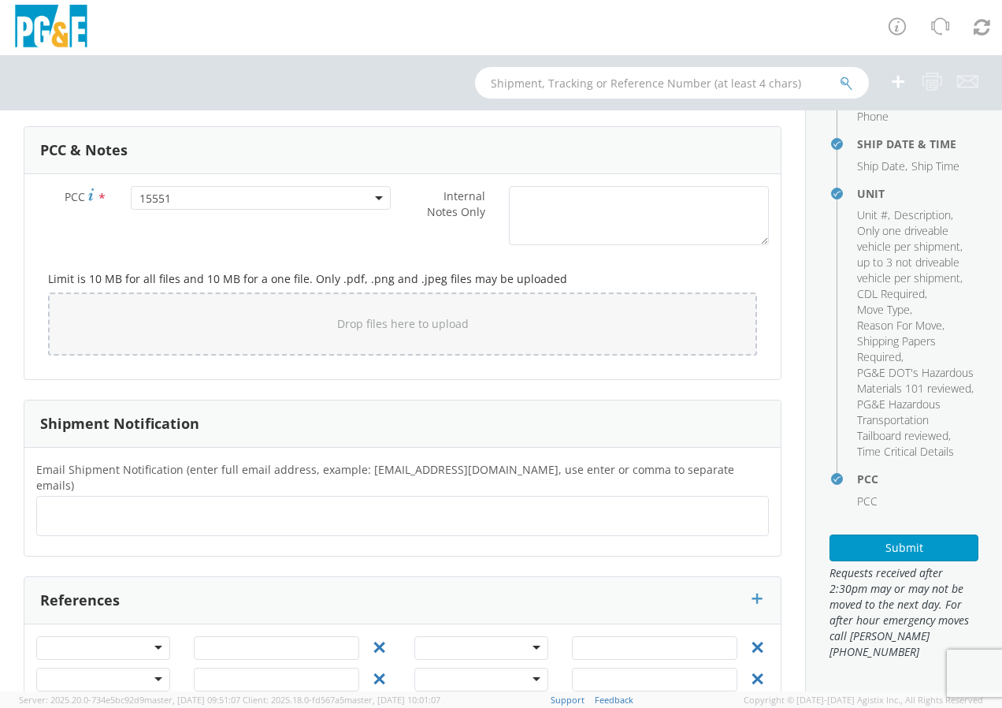
scroll to position [1410, 0]
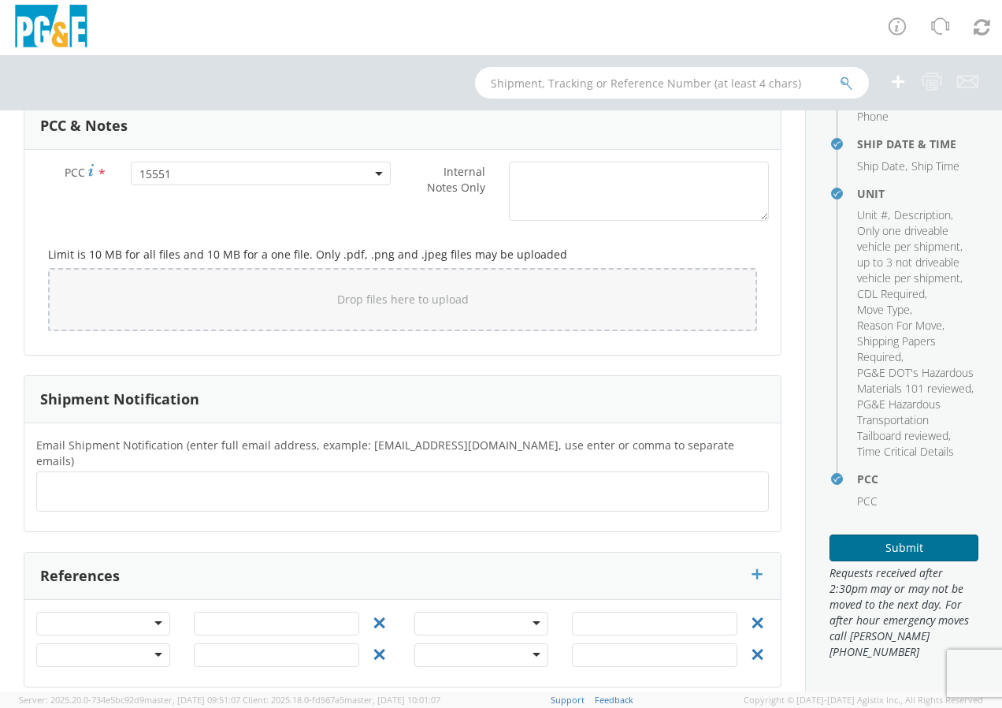
click at [909, 545] on button "Submit" at bounding box center [904, 547] width 149 height 27
